Goal: Information Seeking & Learning: Find specific fact

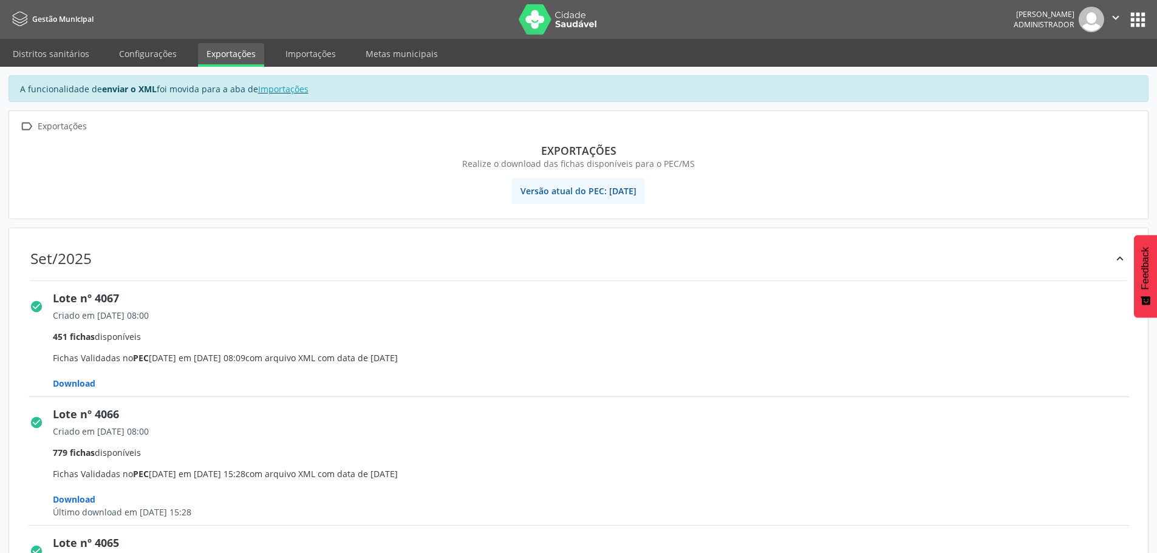
drag, startPoint x: 1165, startPoint y: 2, endPoint x: 304, endPoint y: 171, distance: 878.2
click at [304, 171] on section "Exportações Realize o download das fichas disponíveis para o PEC/MS" at bounding box center [579, 156] width 1122 height 43
click at [1100, 18] on img at bounding box center [1092, 20] width 26 height 26
click at [37, 19] on span "Gestão Municipal" at bounding box center [62, 19] width 61 height 10
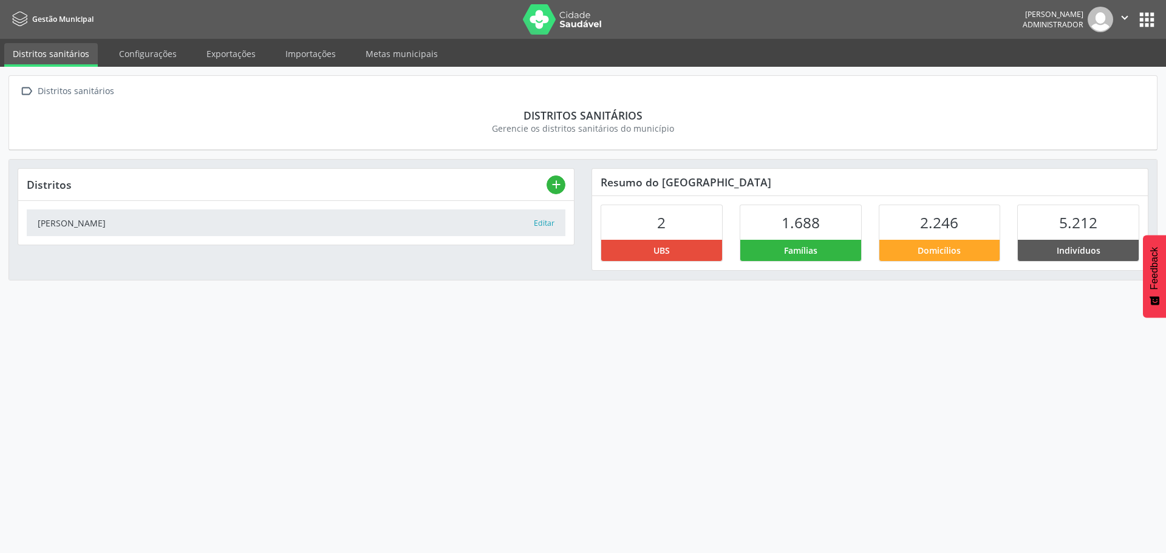
click at [1144, 23] on button "apps" at bounding box center [1146, 19] width 21 height 21
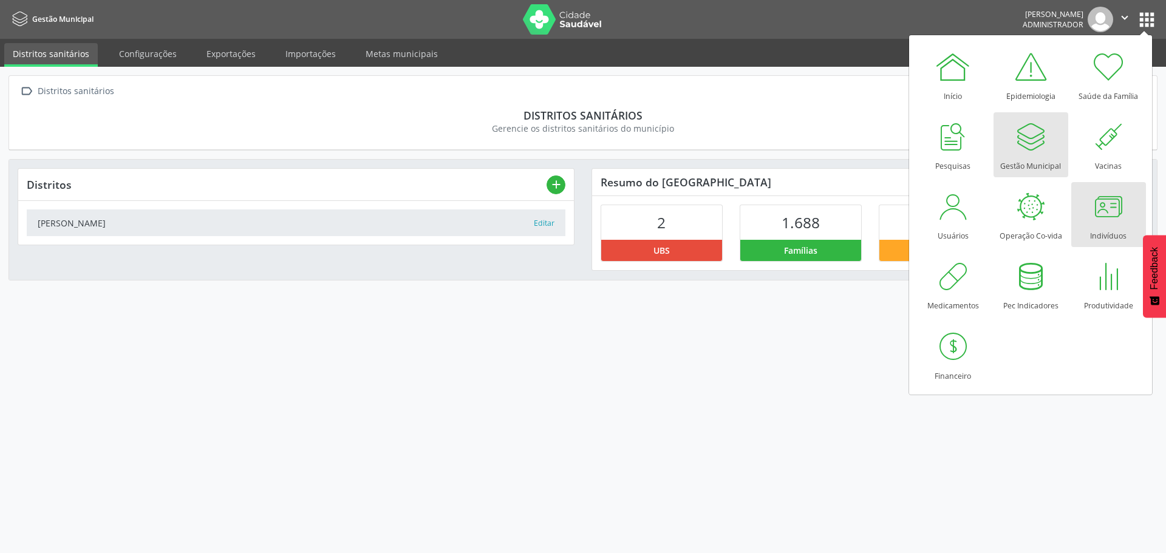
click at [1110, 219] on div at bounding box center [1108, 206] width 36 height 36
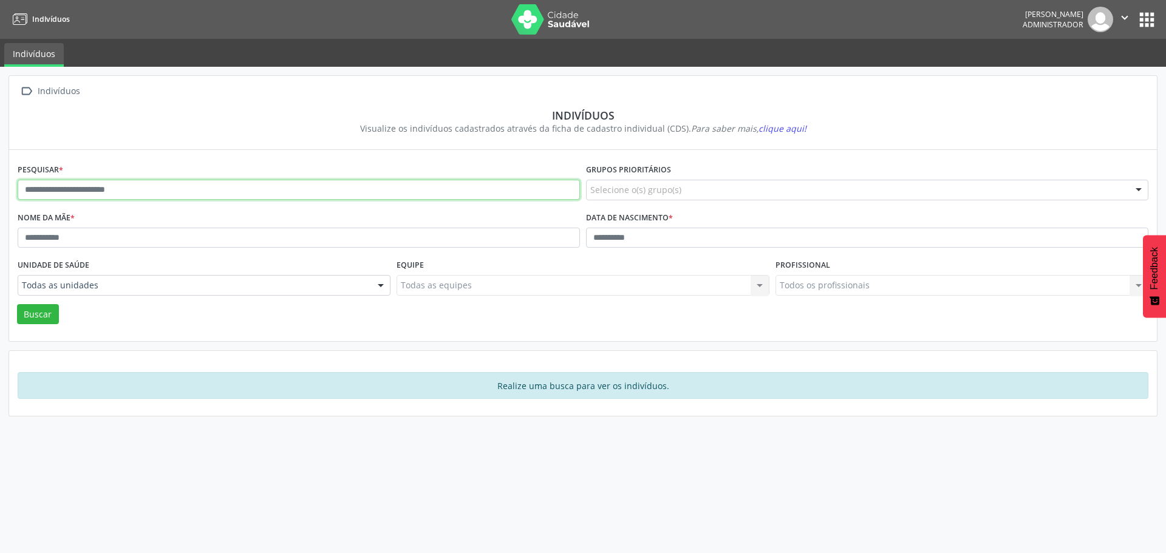
click at [156, 195] on input "text" at bounding box center [299, 190] width 562 height 21
type input "**********"
click at [39, 307] on button "Buscar" at bounding box center [38, 314] width 42 height 21
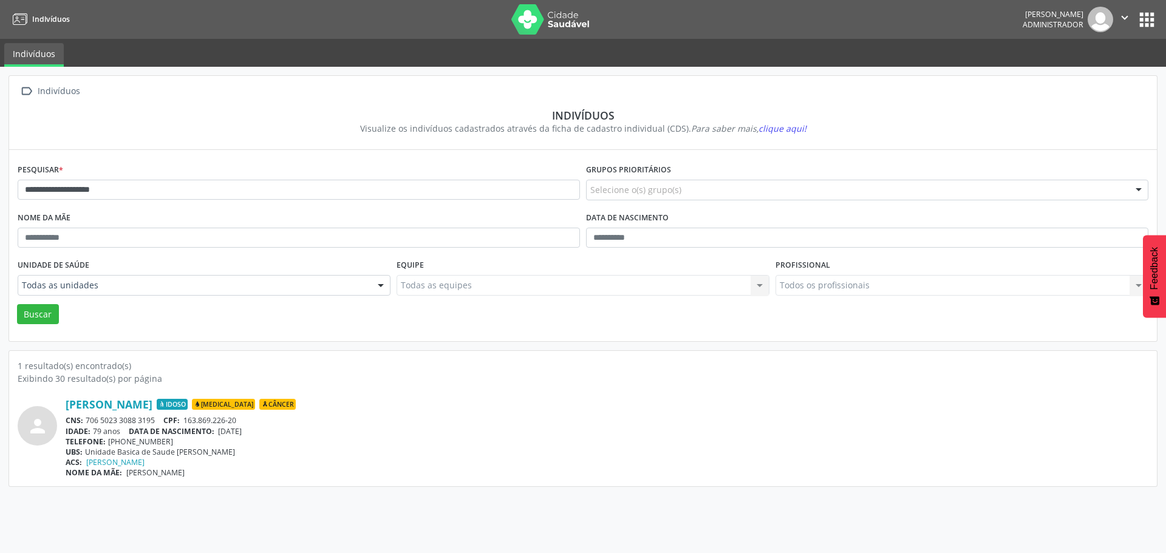
click at [1147, 22] on button "apps" at bounding box center [1146, 19] width 21 height 21
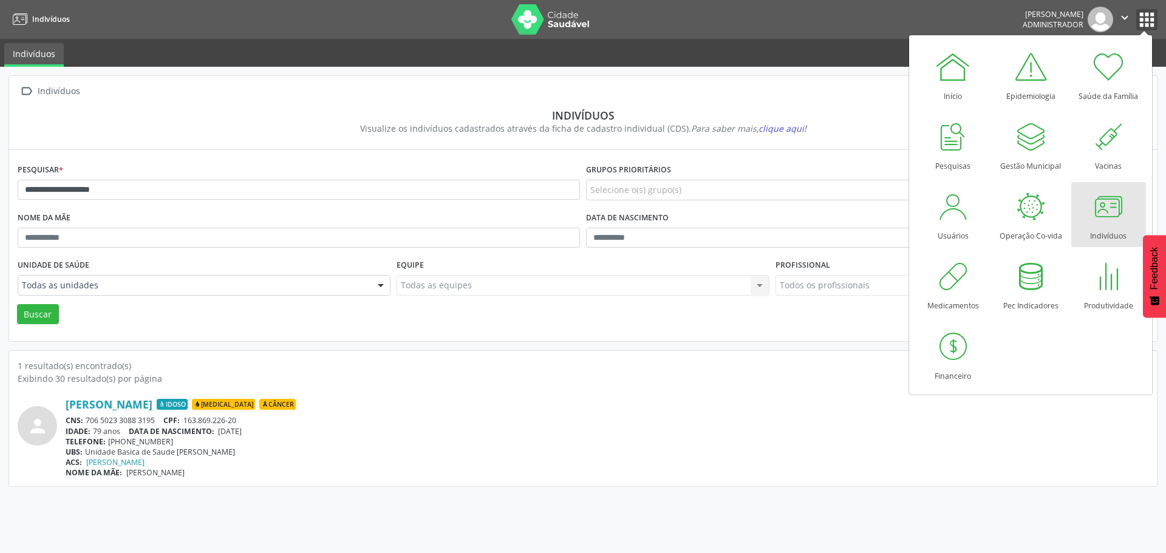
click at [1116, 17] on button "" at bounding box center [1124, 20] width 23 height 26
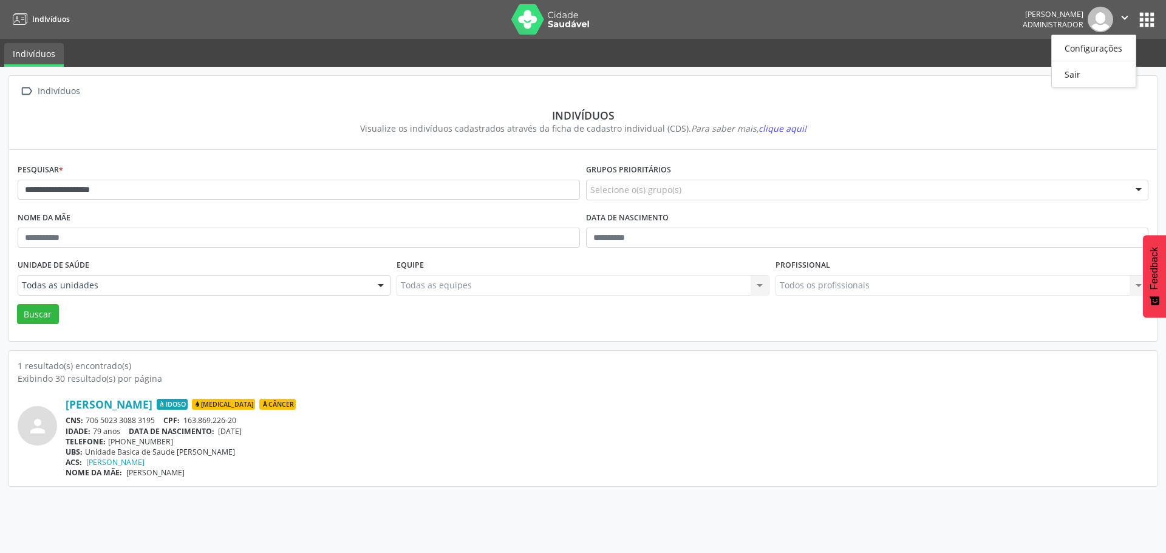
click at [1122, 15] on icon "" at bounding box center [1124, 17] width 13 height 13
click at [1065, 75] on link "Sair" at bounding box center [1094, 74] width 84 height 17
